Goal: Task Accomplishment & Management: Manage account settings

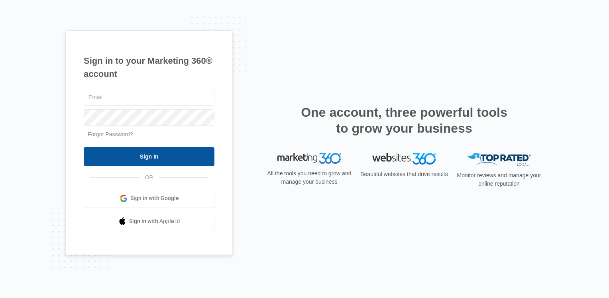
type input "overlooklease@vintage-corp.com"
click at [149, 159] on input "Sign In" at bounding box center [149, 156] width 131 height 19
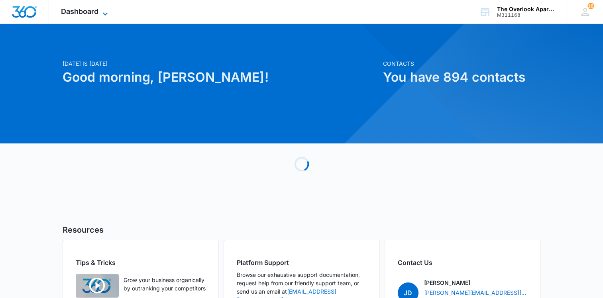
click at [96, 14] on span "Dashboard" at bounding box center [79, 11] width 37 height 8
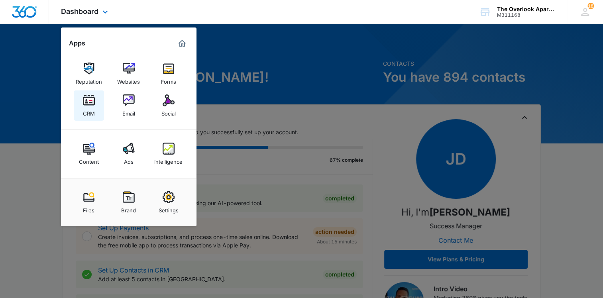
click at [90, 103] on img at bounding box center [89, 100] width 12 height 12
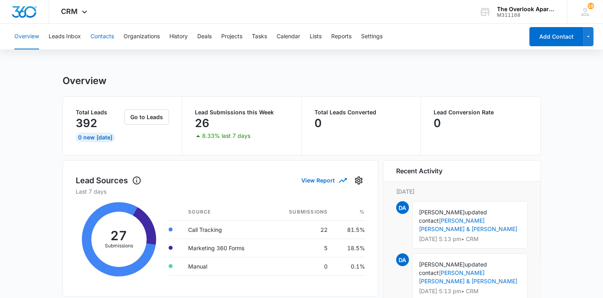
drag, startPoint x: 104, startPoint y: 41, endPoint x: 111, endPoint y: 47, distance: 9.6
click at [111, 47] on button "Contacts" at bounding box center [103, 37] width 24 height 26
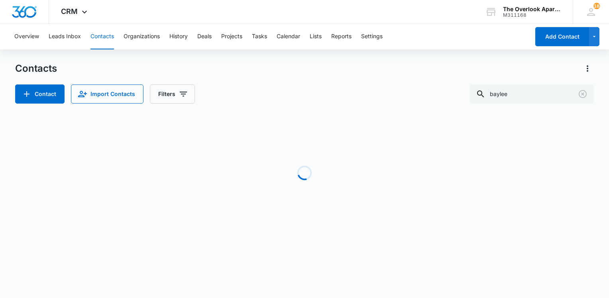
click at [107, 41] on button "Contacts" at bounding box center [103, 37] width 24 height 26
drag, startPoint x: 521, startPoint y: 86, endPoint x: 531, endPoint y: 101, distance: 18.1
click at [524, 92] on input "baylee" at bounding box center [532, 94] width 124 height 19
click at [531, 101] on input "baylee" at bounding box center [532, 94] width 124 height 19
click at [530, 101] on input "baylee" at bounding box center [532, 94] width 124 height 19
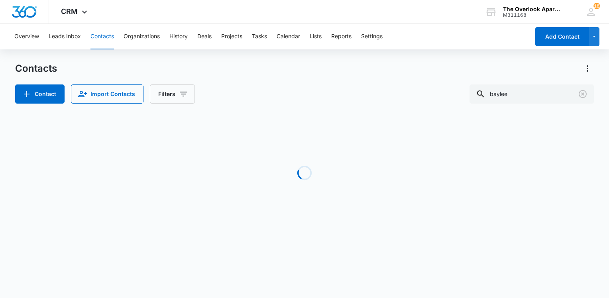
click at [521, 124] on div "Loading" at bounding box center [304, 173] width 579 height 120
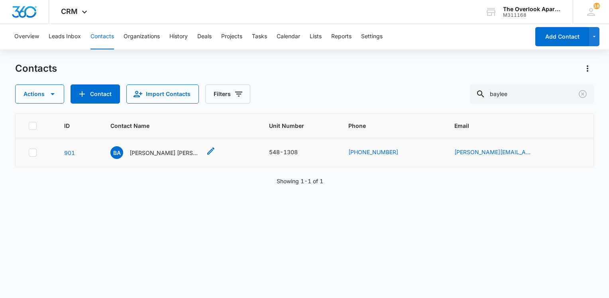
click at [184, 157] on div "BA [PERSON_NAME] [PERSON_NAME] & [PERSON_NAME]" at bounding box center [155, 152] width 91 height 13
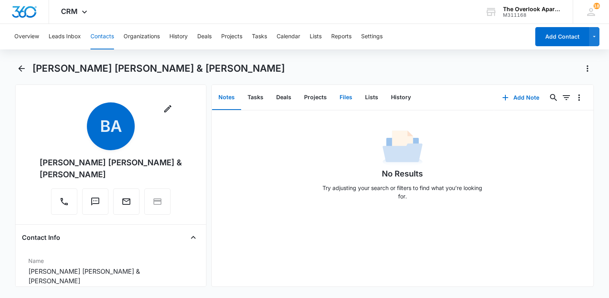
click at [347, 100] on button "Files" at bounding box center [346, 97] width 26 height 25
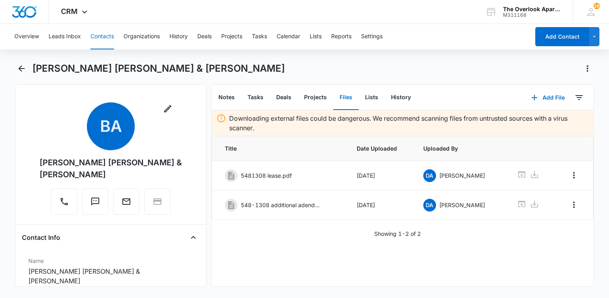
click at [297, 243] on div "Downloading external files could be dangerous. We recommend scanning files from…" at bounding box center [403, 198] width 382 height 176
drag, startPoint x: 254, startPoint y: 65, endPoint x: 30, endPoint y: 70, distance: 223.3
click at [30, 70] on div "[PERSON_NAME] [PERSON_NAME] & [PERSON_NAME]" at bounding box center [304, 73] width 579 height 22
drag, startPoint x: 30, startPoint y: 70, endPoint x: 58, endPoint y: 68, distance: 27.6
copy h1 "[PERSON_NAME] [PERSON_NAME] & [PERSON_NAME]"
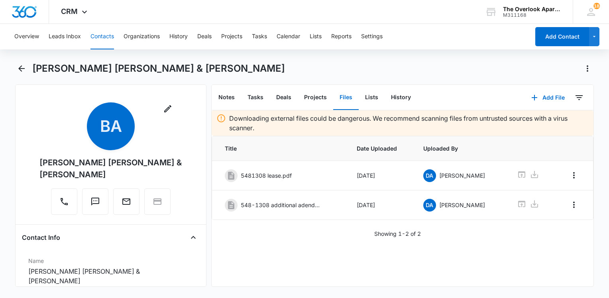
click at [465, 251] on div "Downloading external files could be dangerous. We recommend scanning files from…" at bounding box center [403, 198] width 382 height 176
click at [537, 99] on button "Add File" at bounding box center [548, 97] width 49 height 19
click at [532, 120] on div "Upload Files" at bounding box center [538, 123] width 32 height 6
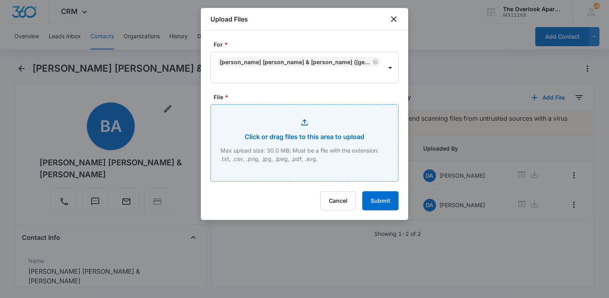
click at [307, 139] on input "File *" at bounding box center [304, 143] width 187 height 77
type input "C:\fakepath\548-1308 applications.pdf"
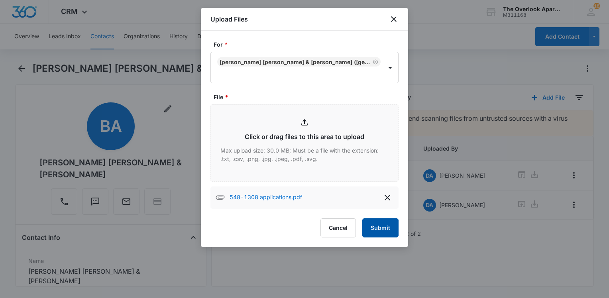
click at [374, 221] on button "Submit" at bounding box center [380, 227] width 36 height 19
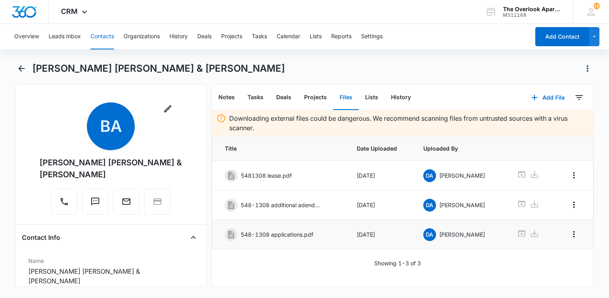
drag, startPoint x: 307, startPoint y: 246, endPoint x: 339, endPoint y: 252, distance: 32.1
click at [308, 246] on td "548-1308 applications.pdf" at bounding box center [279, 235] width 135 height 30
click at [517, 234] on icon at bounding box center [522, 234] width 10 height 10
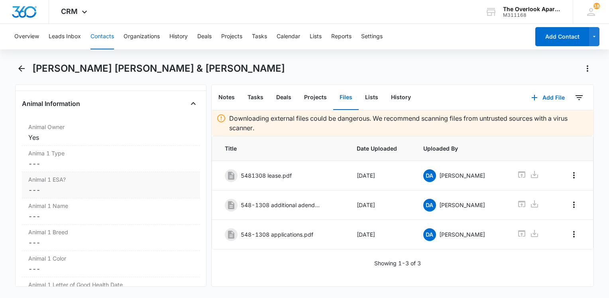
scroll to position [1037, 0]
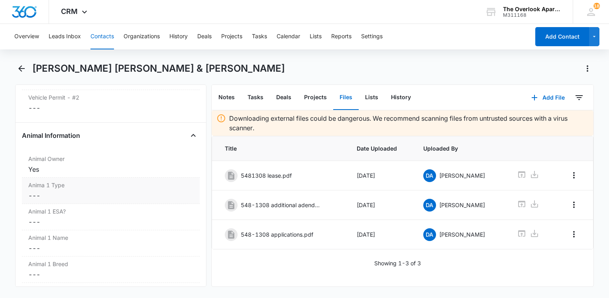
click at [71, 185] on label "Anima 1 Type" at bounding box center [110, 185] width 165 height 8
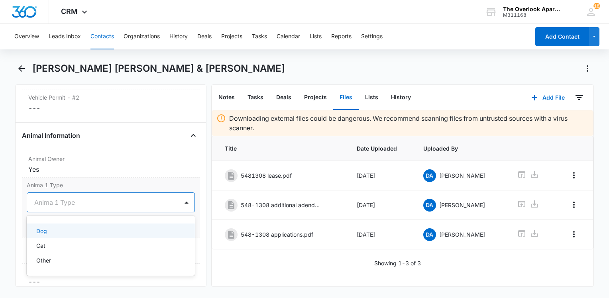
click at [41, 200] on div at bounding box center [101, 202] width 134 height 11
click at [46, 230] on p "Dog" at bounding box center [41, 231] width 11 height 8
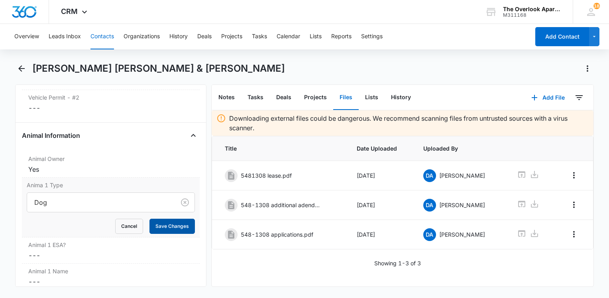
click at [158, 222] on button "Save Changes" at bounding box center [172, 226] width 45 height 15
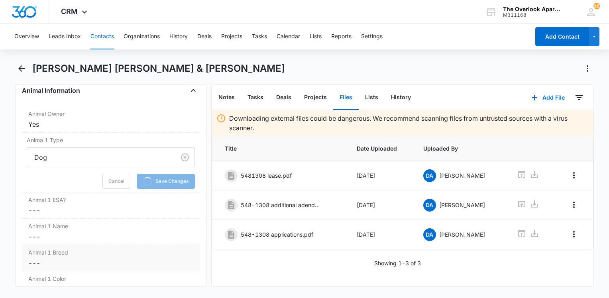
scroll to position [1116, 0]
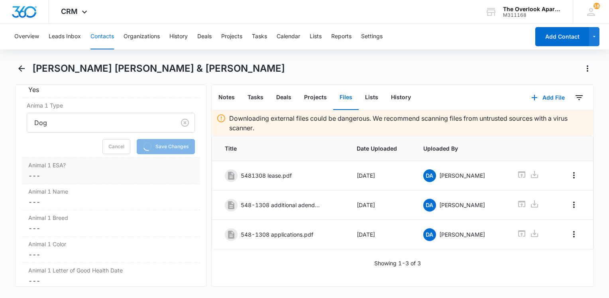
click at [41, 171] on dd "Cancel Save Changes ---" at bounding box center [110, 176] width 165 height 10
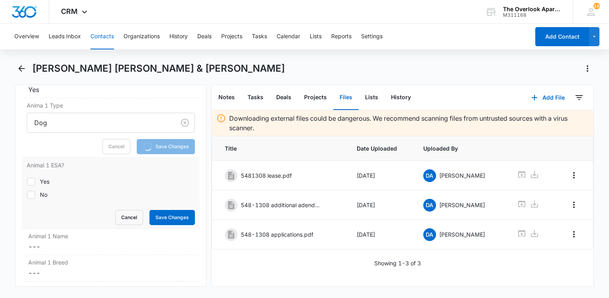
click at [38, 178] on label "Yes" at bounding box center [111, 181] width 168 height 8
click at [27, 181] on input "Yes" at bounding box center [27, 181] width 0 height 0
checkbox input "true"
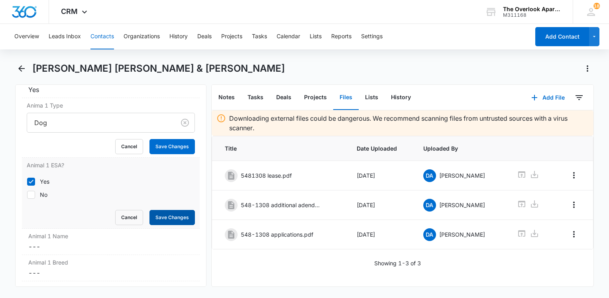
click at [161, 211] on button "Save Changes" at bounding box center [172, 217] width 45 height 15
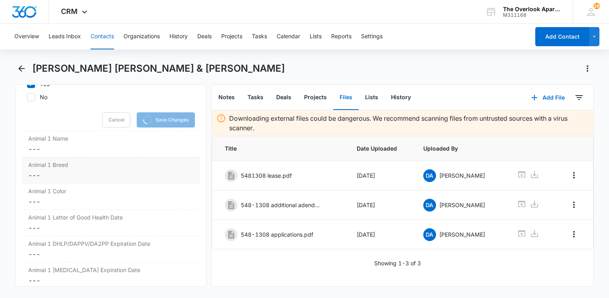
scroll to position [1181, 0]
click at [55, 171] on dd "Cancel Save Changes ---" at bounding box center [110, 176] width 165 height 10
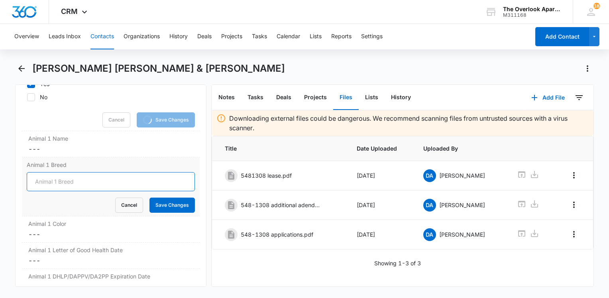
drag, startPoint x: 54, startPoint y: 175, endPoint x: 59, endPoint y: 177, distance: 5.2
click at [59, 177] on input "Animal 1 Breed" at bounding box center [111, 181] width 168 height 19
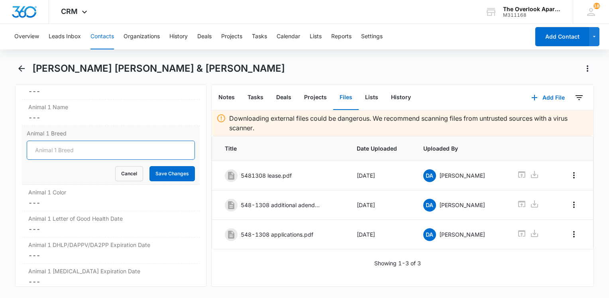
scroll to position [1167, 0]
click at [81, 148] on input "Animal 1 Breed" at bounding box center [111, 151] width 168 height 19
type input "Benelli"
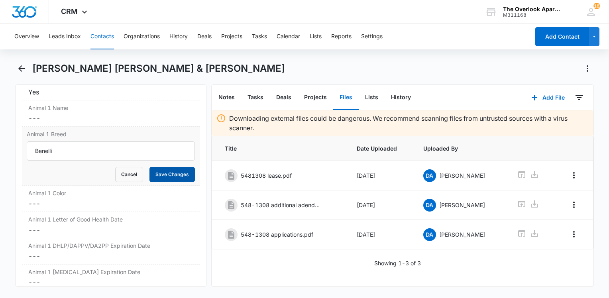
click at [163, 170] on button "Save Changes" at bounding box center [172, 174] width 45 height 15
click at [43, 193] on label "Animal 1 Color" at bounding box center [110, 193] width 165 height 8
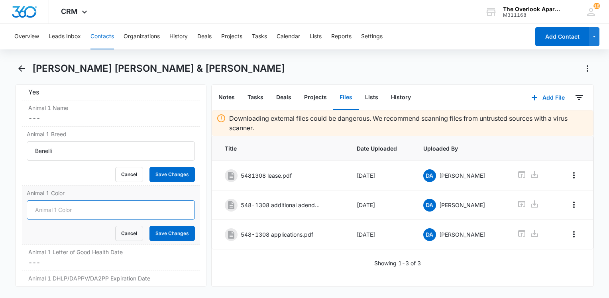
click at [46, 203] on input "Animal 1 Color" at bounding box center [111, 210] width 168 height 19
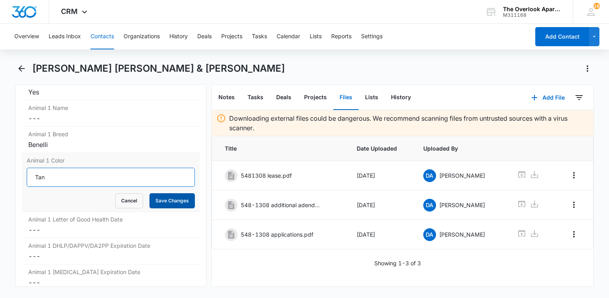
type input "Tan"
click at [169, 193] on button "Save Changes" at bounding box center [172, 200] width 45 height 15
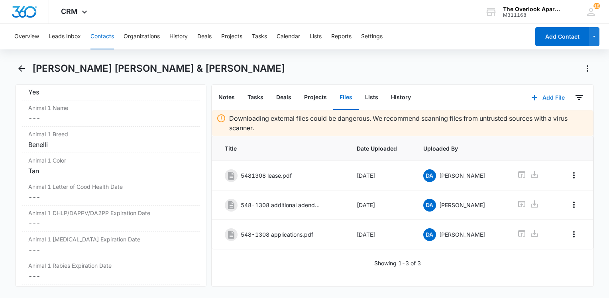
click at [536, 98] on button "Add File" at bounding box center [548, 97] width 49 height 19
click at [539, 123] on div "Upload Files" at bounding box center [538, 123] width 32 height 6
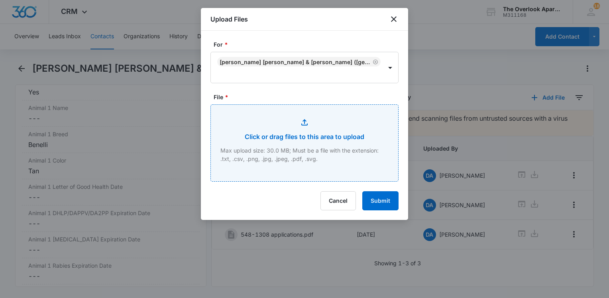
click at [276, 150] on input "File *" at bounding box center [304, 143] width 187 height 77
type input "C:\fakepath\548-1308 Insurance.pdf"
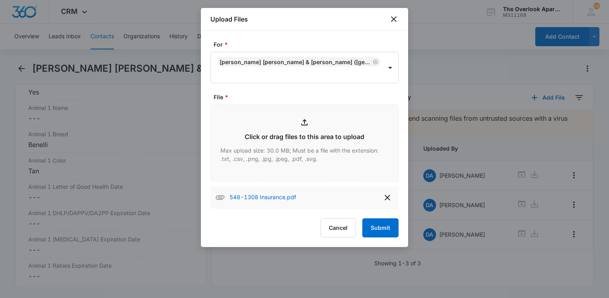
click at [389, 240] on div "For * [PERSON_NAME] [PERSON_NAME] & [PERSON_NAME] (ID:901; [PERSON_NAME][EMAIL_…" at bounding box center [304, 139] width 207 height 216
click at [384, 231] on button "Submit" at bounding box center [380, 227] width 36 height 19
